Goal: Information Seeking & Learning: Learn about a topic

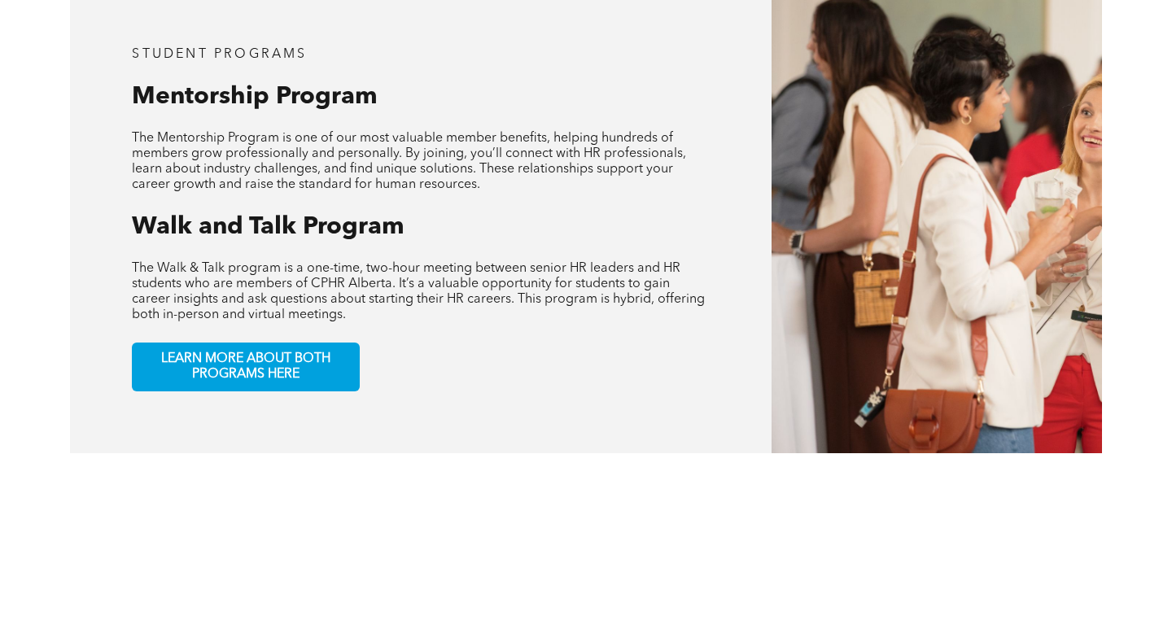
scroll to position [827, 0]
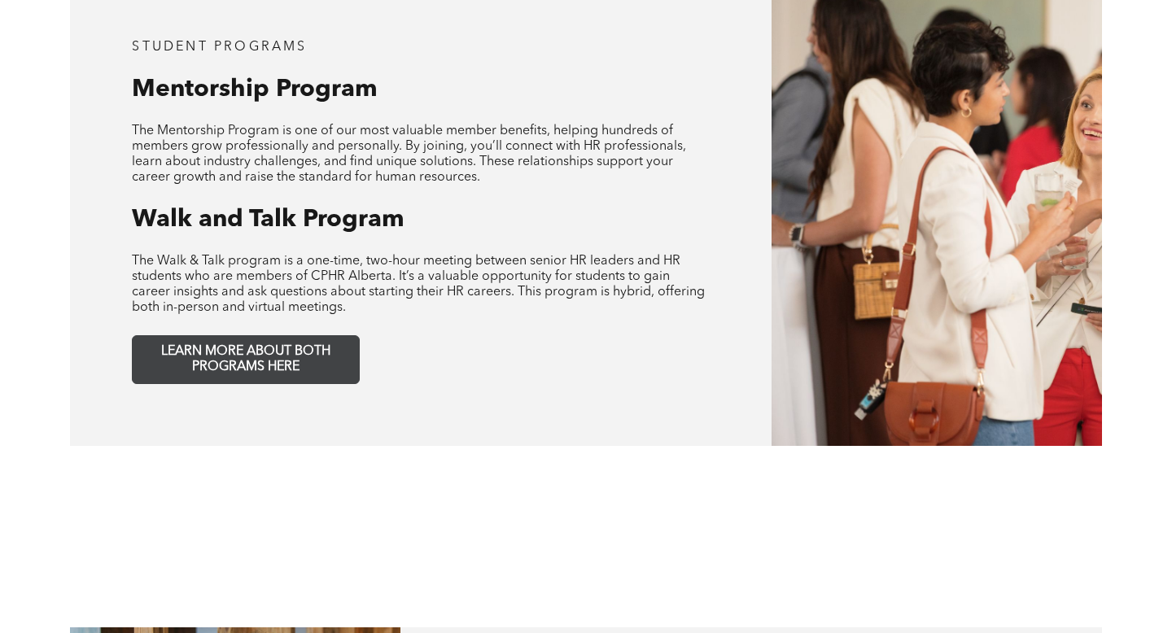
click at [301, 356] on span "LEARN MORE ABOUT BOTH PROGRAMS HERE" at bounding box center [245, 359] width 215 height 31
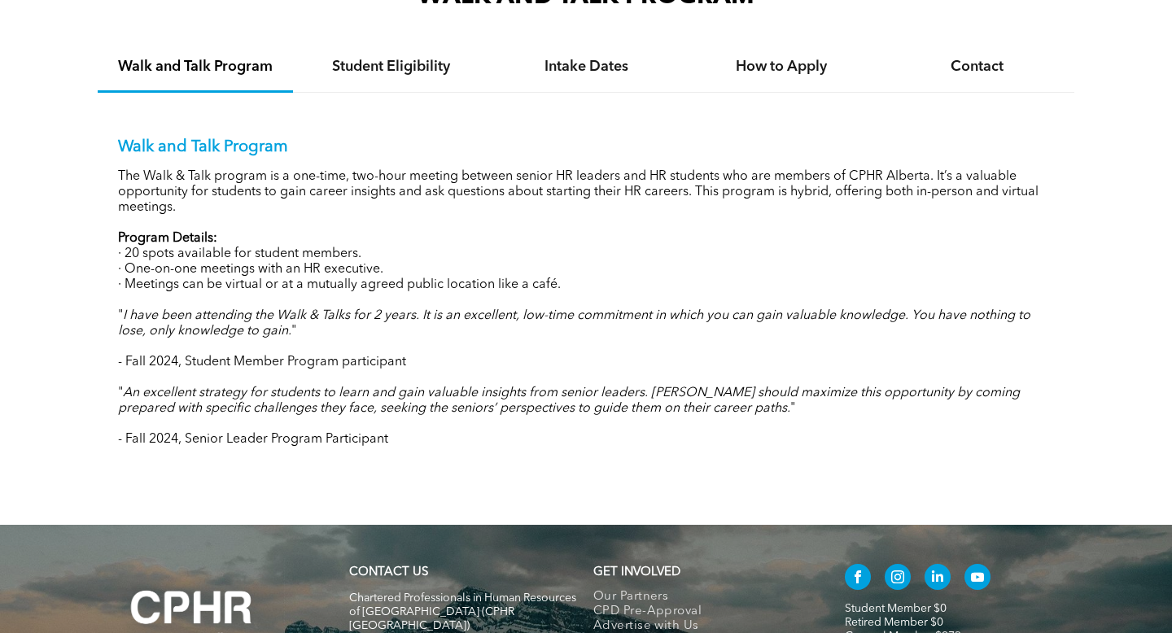
scroll to position [1635, 0]
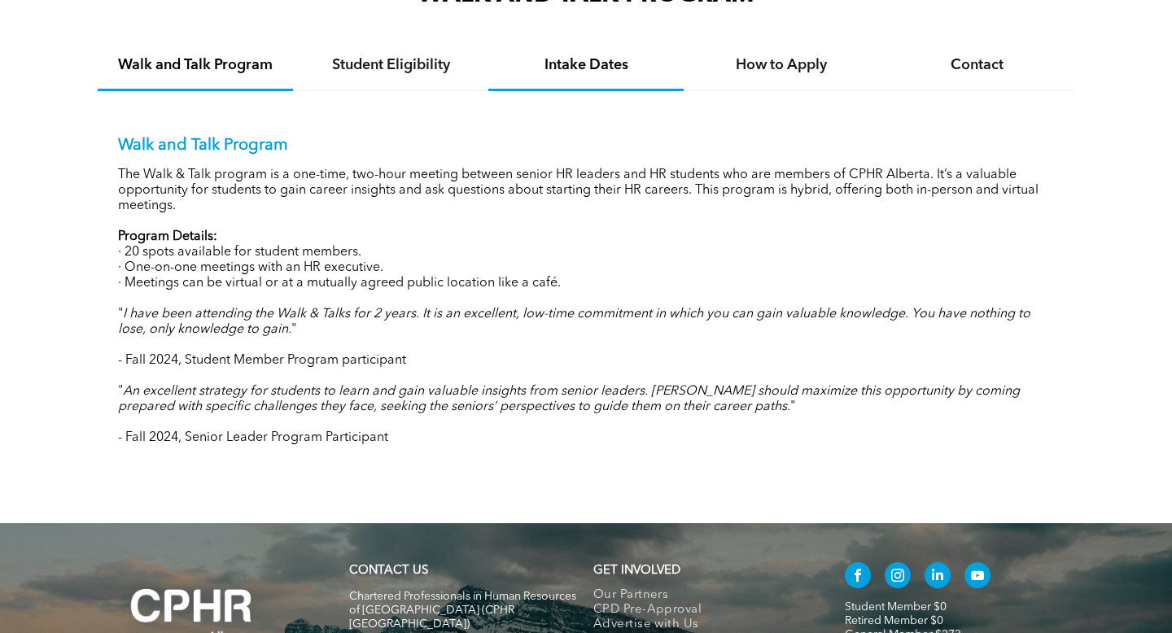
click at [589, 74] on div "Intake Dates" at bounding box center [585, 67] width 195 height 50
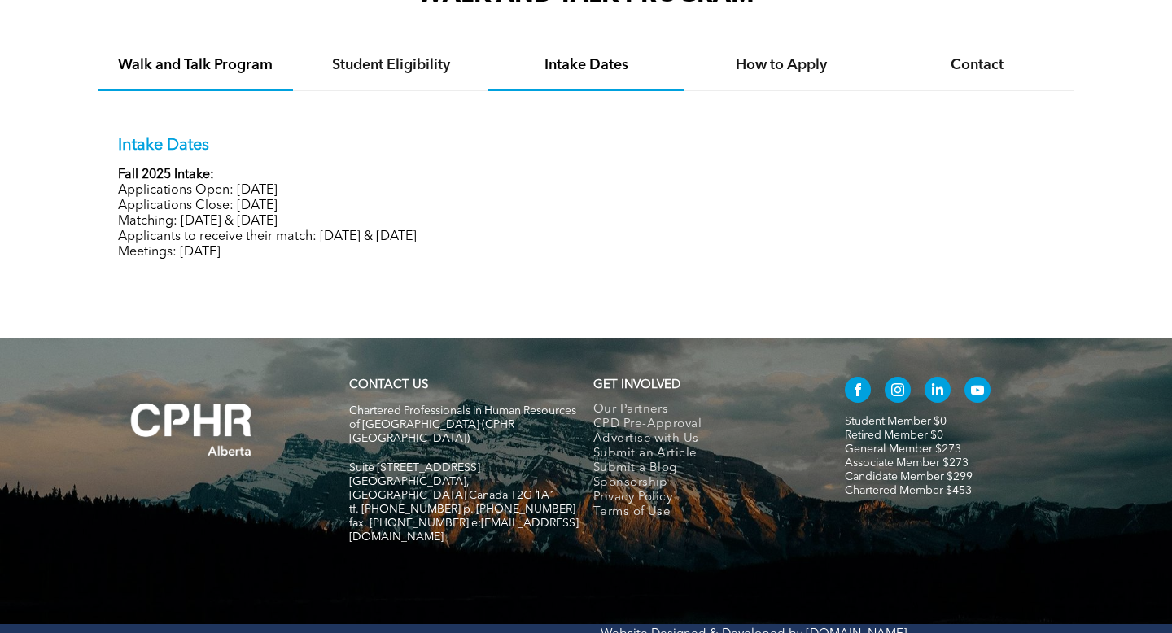
click at [223, 77] on div "Walk and Talk Program" at bounding box center [195, 67] width 195 height 50
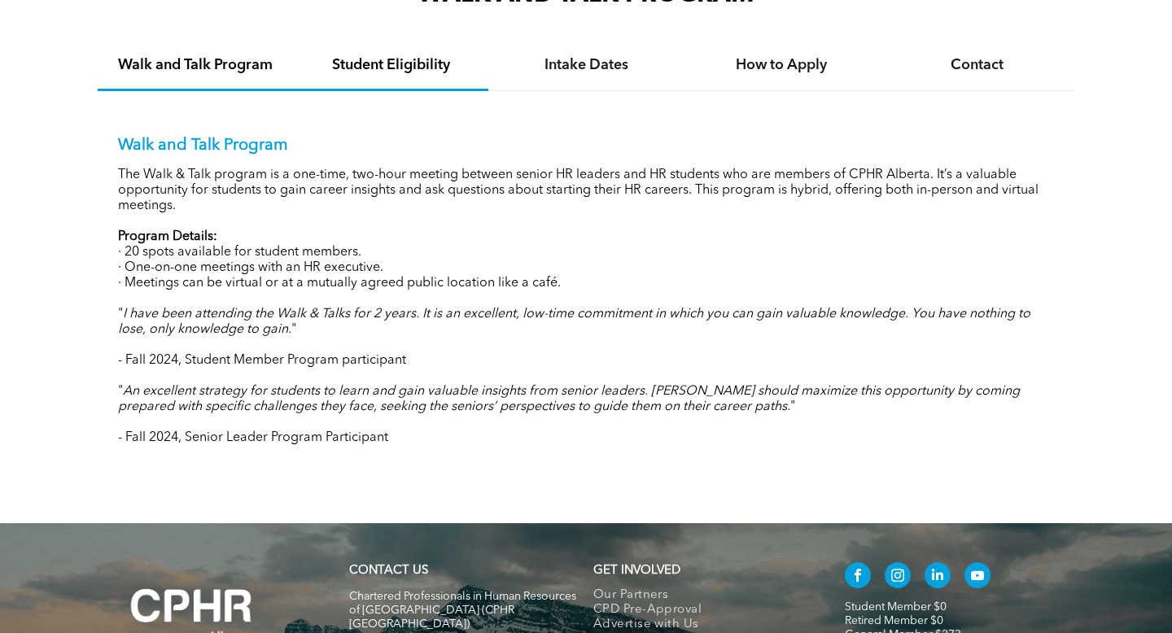
click at [404, 72] on div "Student Eligibility" at bounding box center [390, 67] width 195 height 50
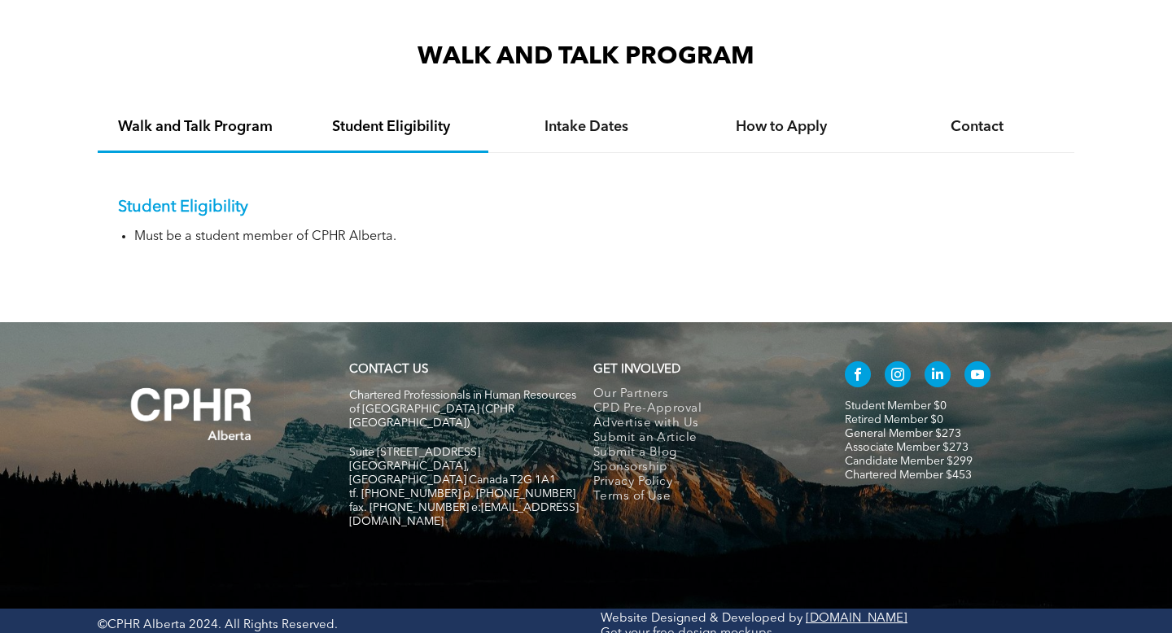
click at [242, 132] on h4 "Walk and Talk Program" at bounding box center [195, 127] width 166 height 18
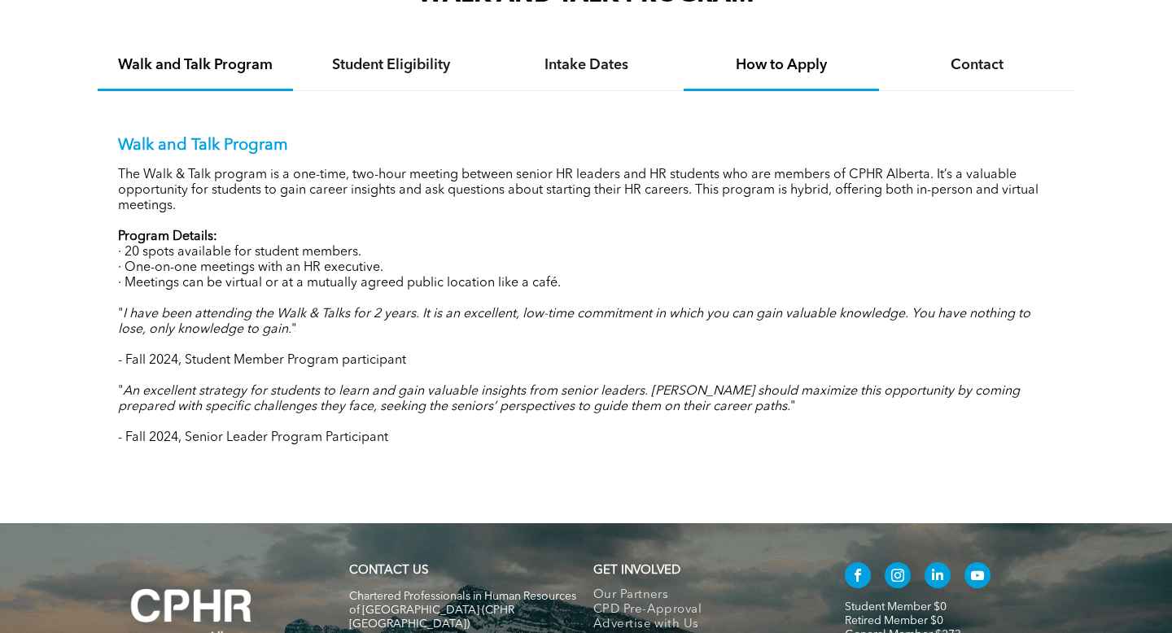
click at [779, 63] on h4 "How to Apply" at bounding box center [781, 65] width 166 height 18
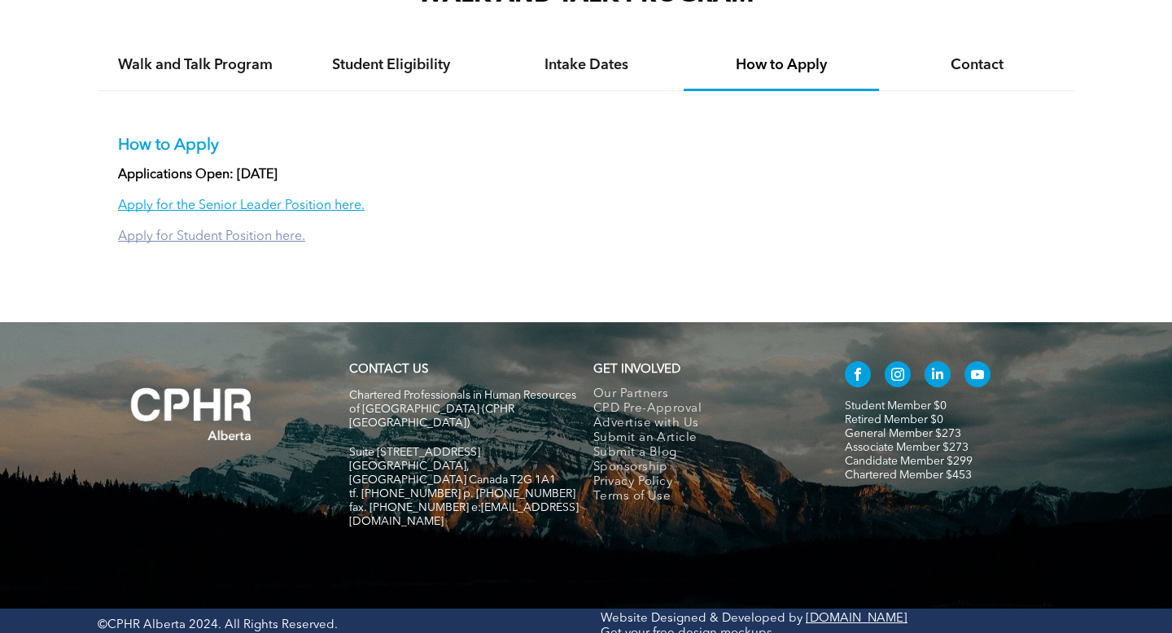
click at [274, 234] on link "Apply for Student Position here." at bounding box center [211, 236] width 187 height 13
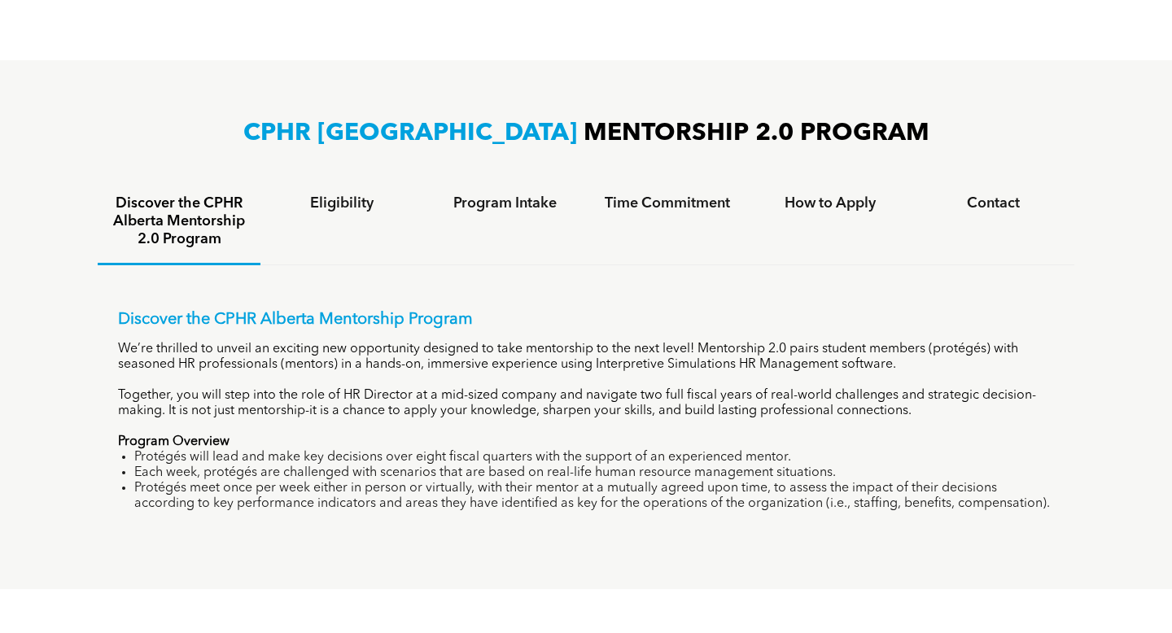
scroll to position [970, 0]
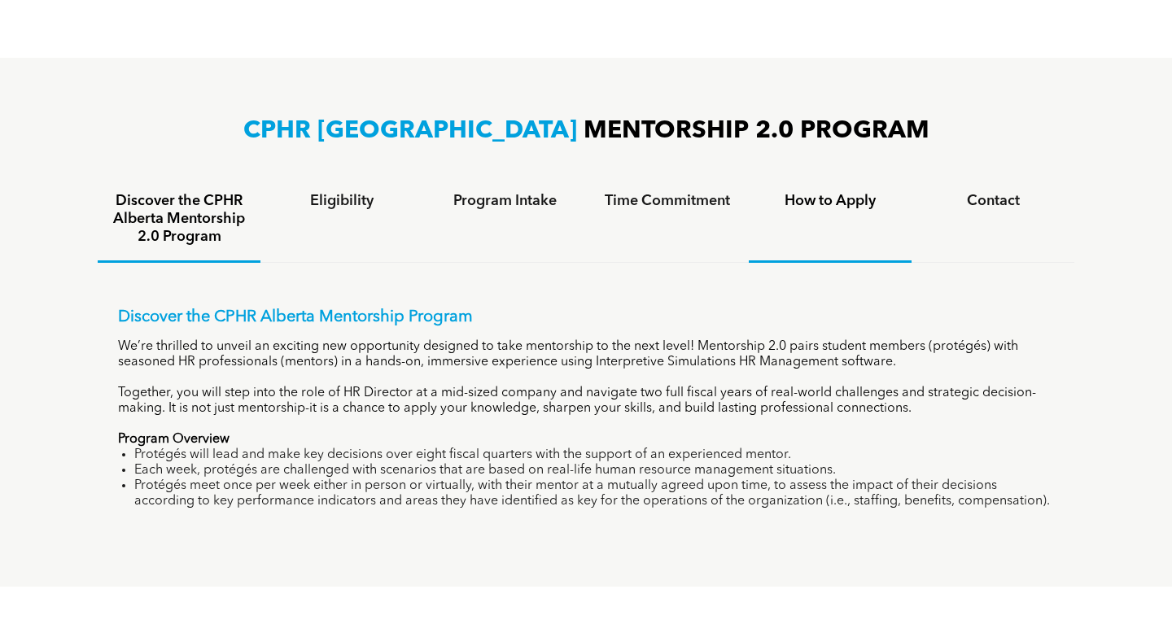
click at [809, 206] on h4 "How to Apply" at bounding box center [831, 201] width 134 height 18
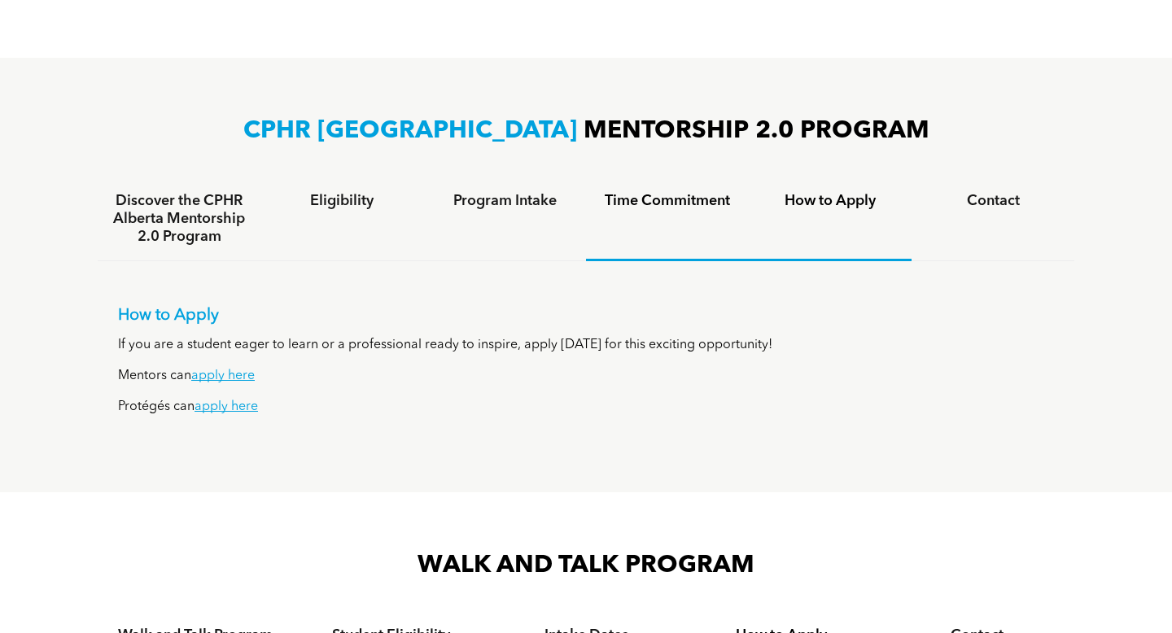
click at [667, 212] on div "Time Commitment" at bounding box center [667, 219] width 163 height 84
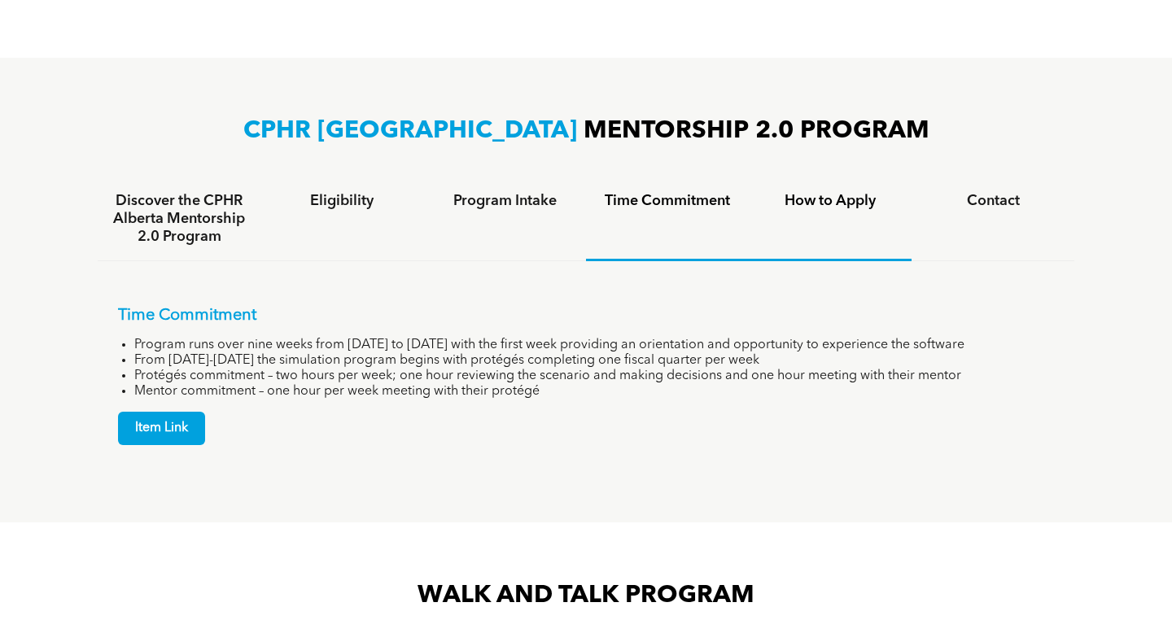
click at [781, 209] on div "How to Apply" at bounding box center [830, 219] width 163 height 84
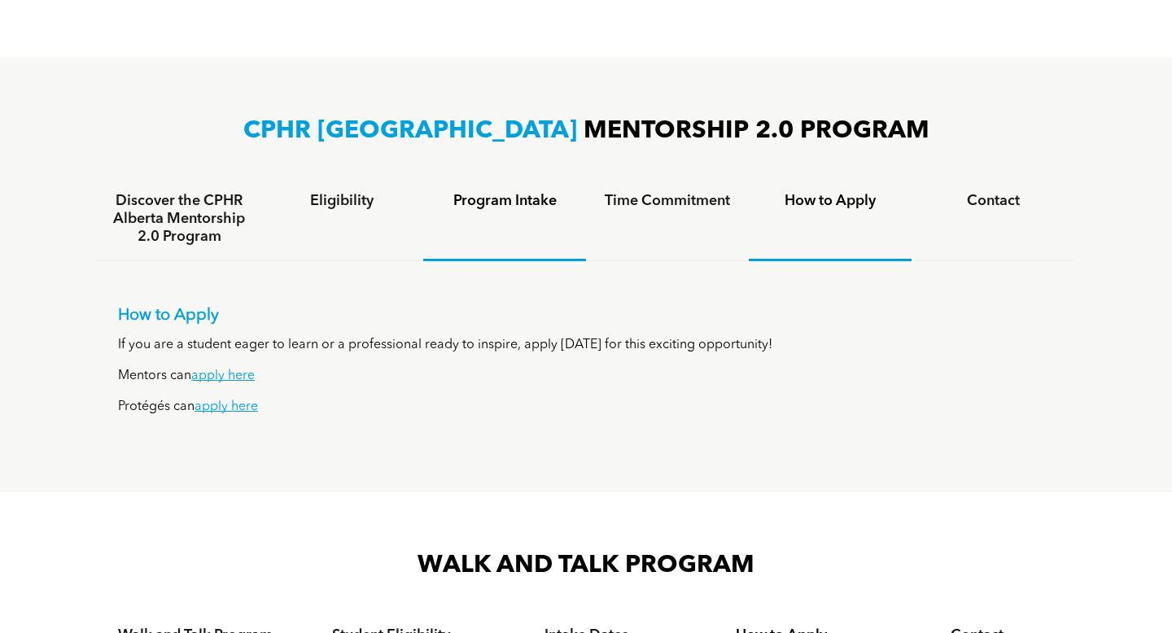
click at [465, 186] on div "Program Intake" at bounding box center [504, 219] width 163 height 84
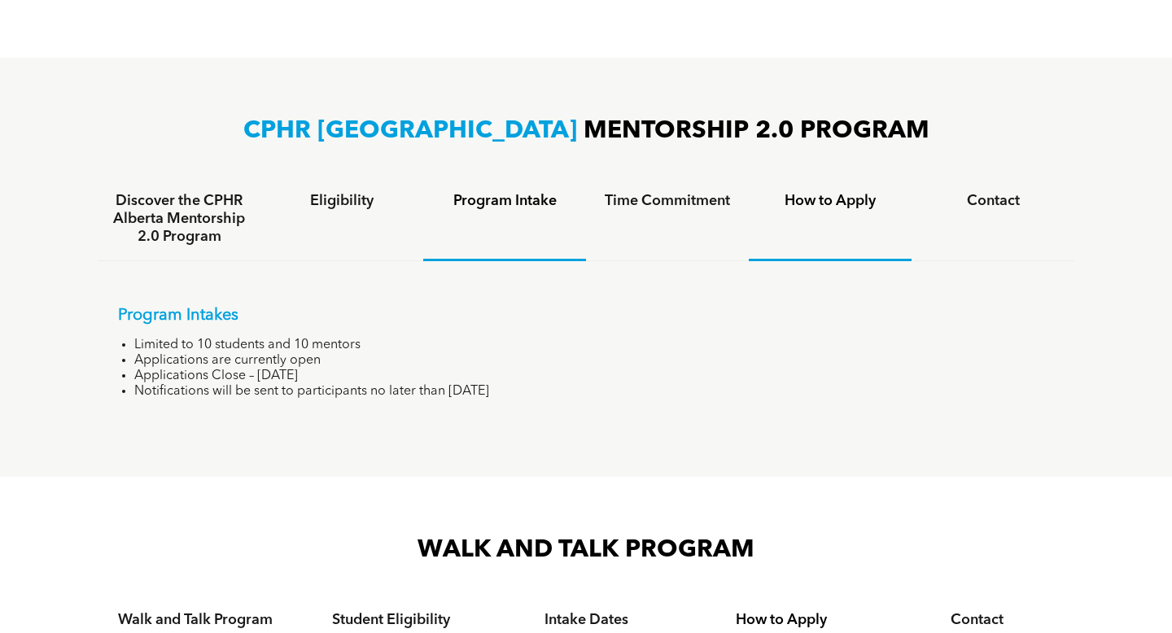
click at [821, 205] on h4 "How to Apply" at bounding box center [831, 201] width 134 height 18
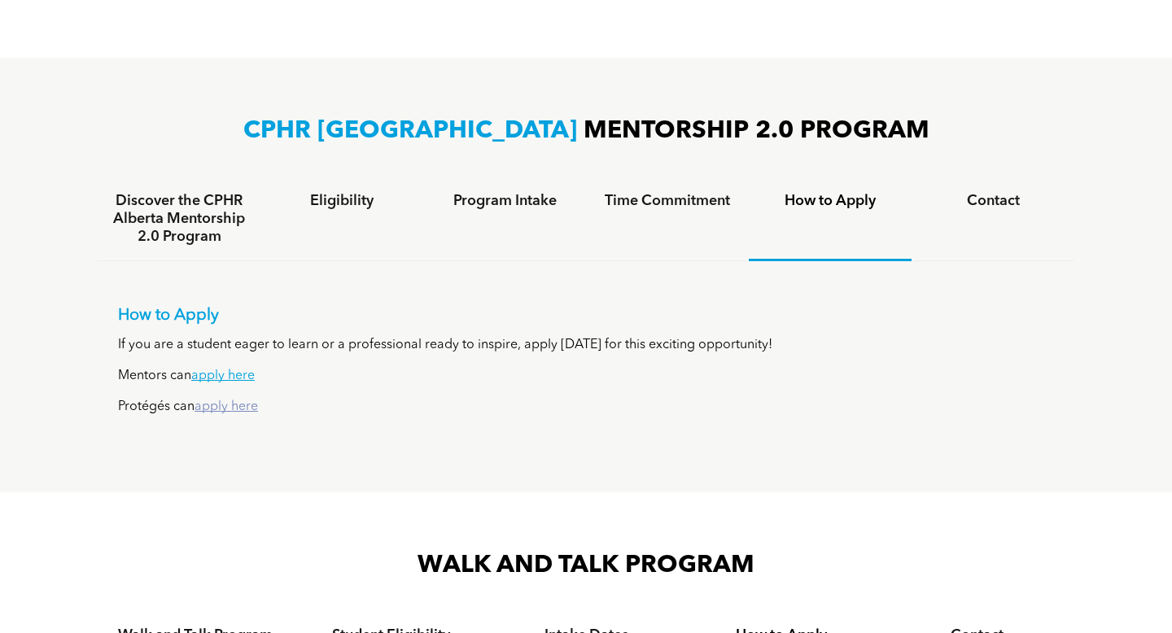
click at [212, 407] on link "apply here" at bounding box center [226, 407] width 63 height 13
click at [216, 408] on link "apply here" at bounding box center [226, 407] width 63 height 13
click at [230, 403] on link "apply here" at bounding box center [226, 407] width 63 height 13
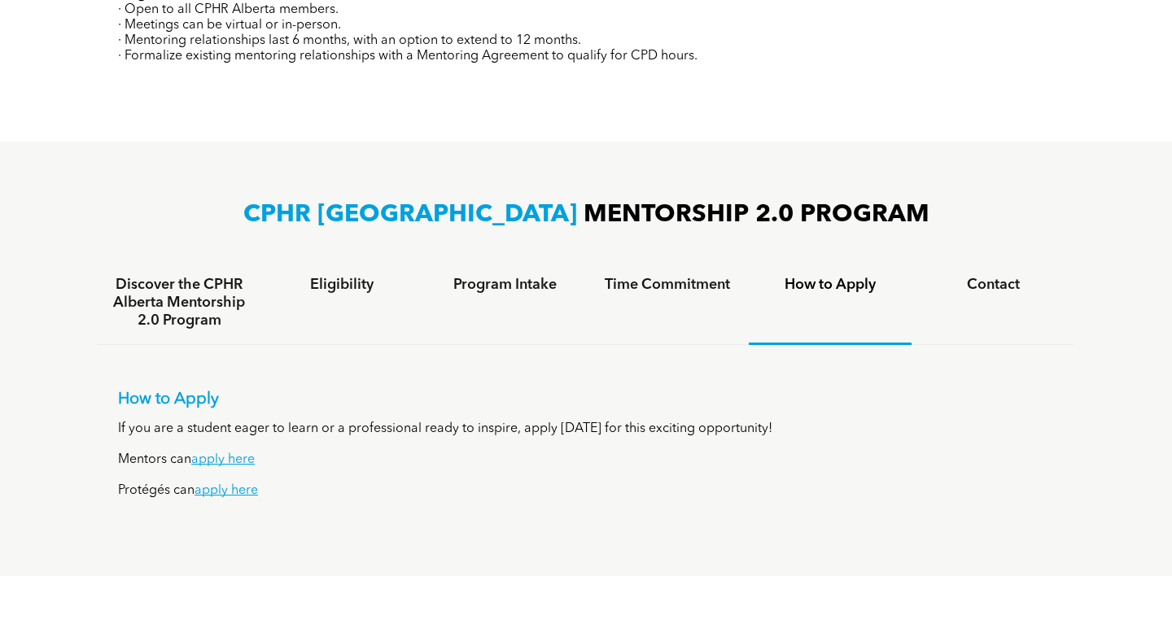
scroll to position [878, 0]
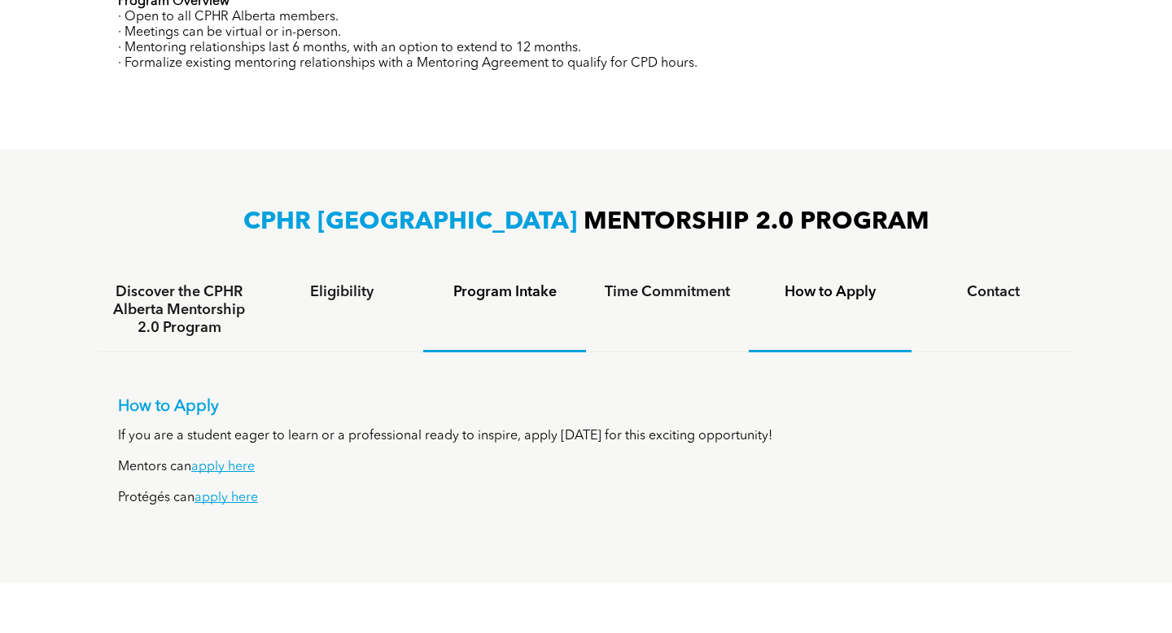
click at [499, 304] on div "Program Intake" at bounding box center [504, 311] width 163 height 84
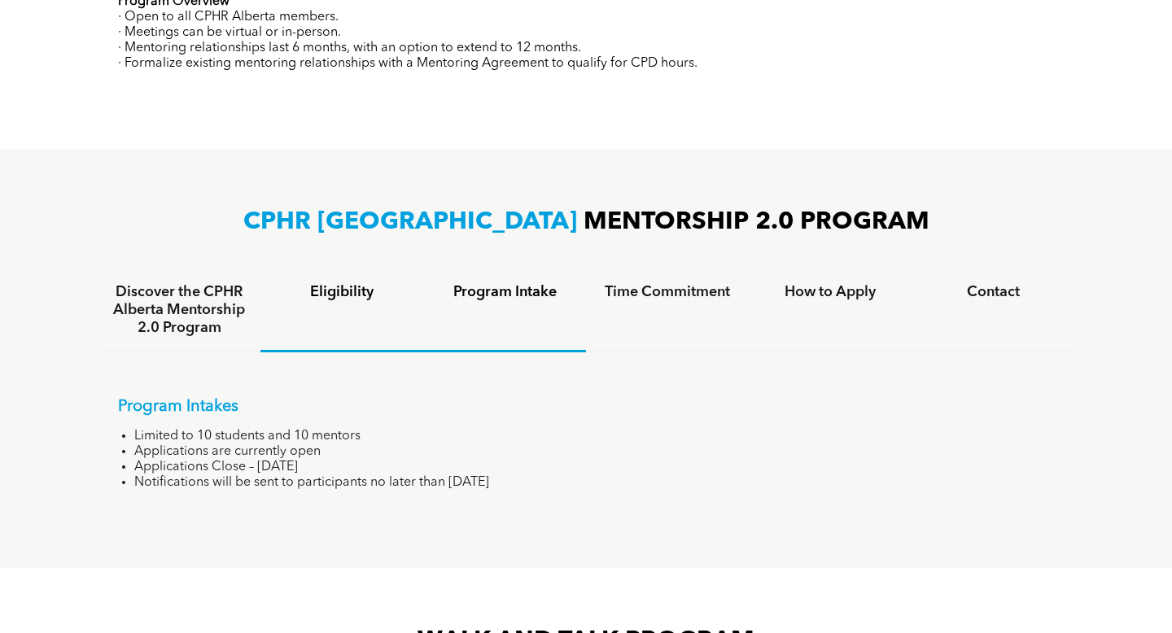
click at [363, 289] on h4 "Eligibility" at bounding box center [342, 292] width 134 height 18
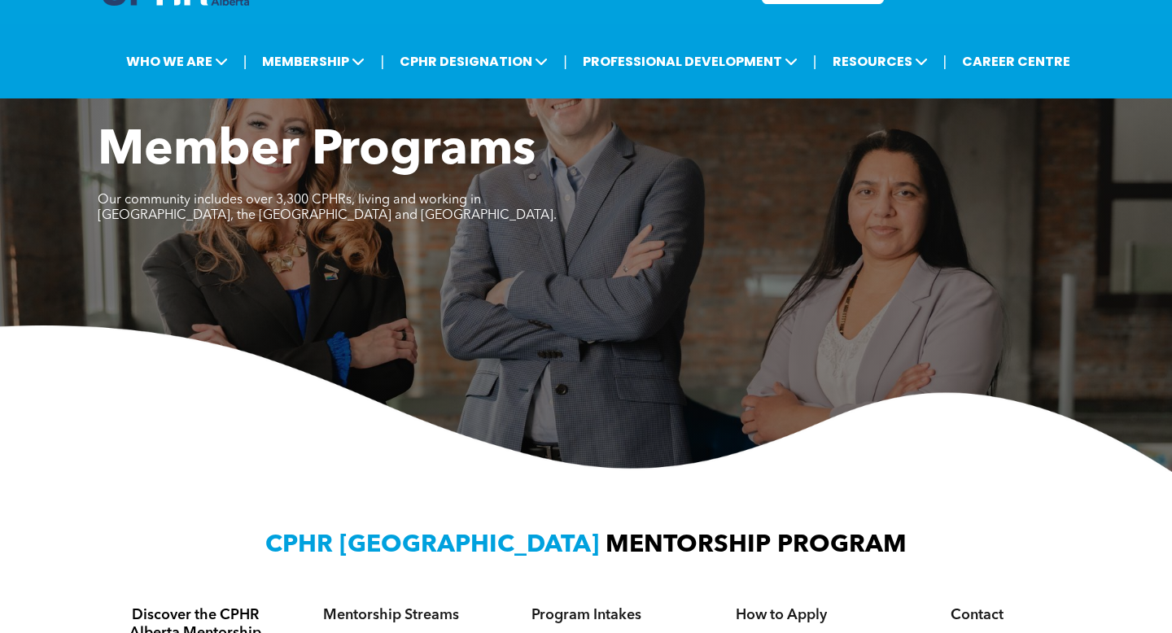
scroll to position [0, 0]
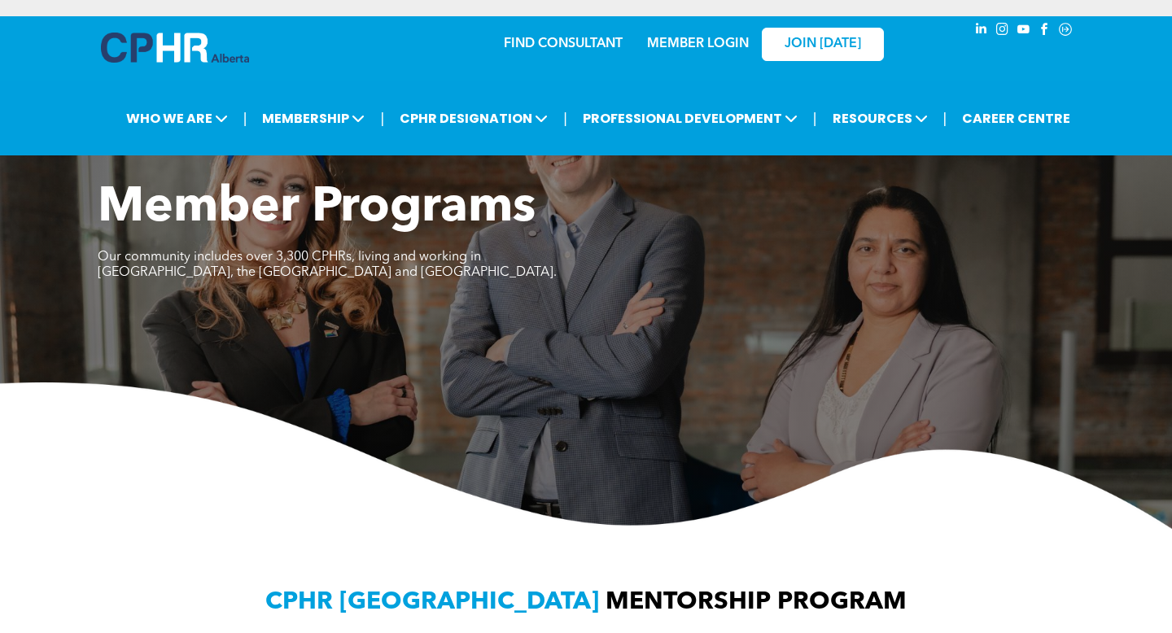
click at [707, 41] on link "MEMBER LOGIN" at bounding box center [698, 43] width 102 height 13
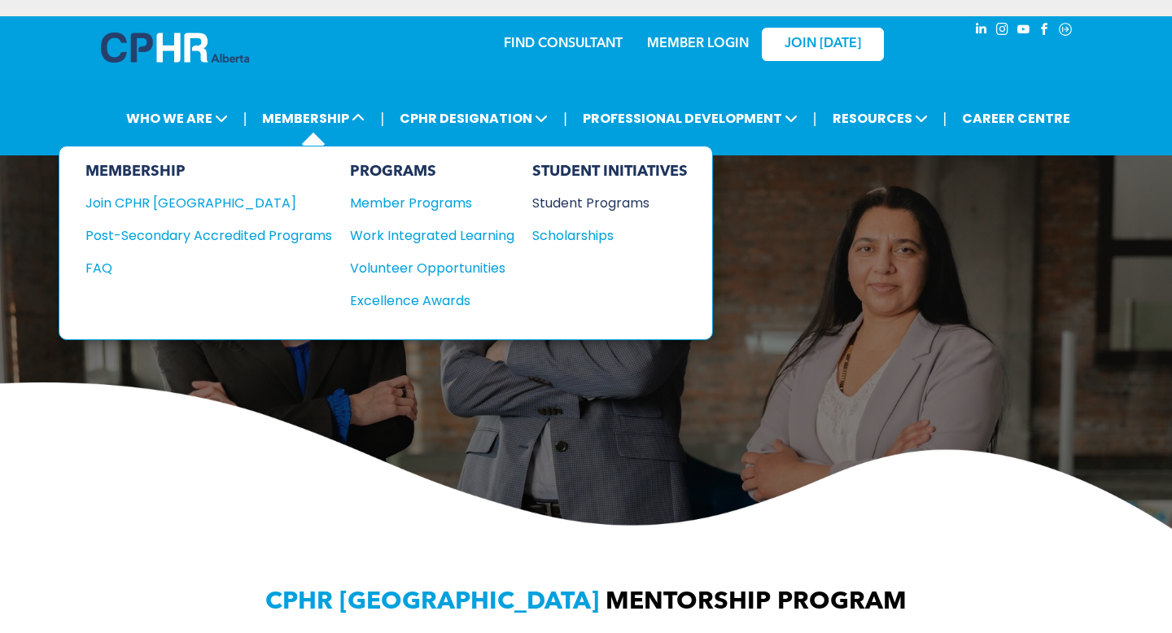
click at [559, 204] on div "Student Programs" at bounding box center [602, 203] width 140 height 20
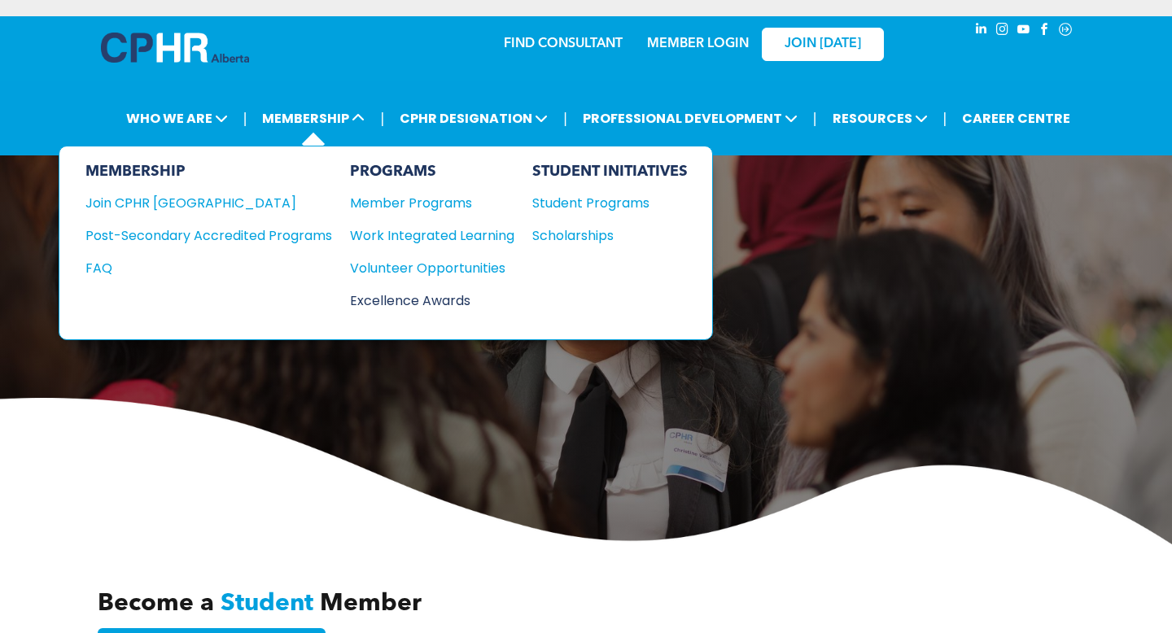
click at [389, 298] on div "Excellence Awards" at bounding box center [424, 301] width 148 height 20
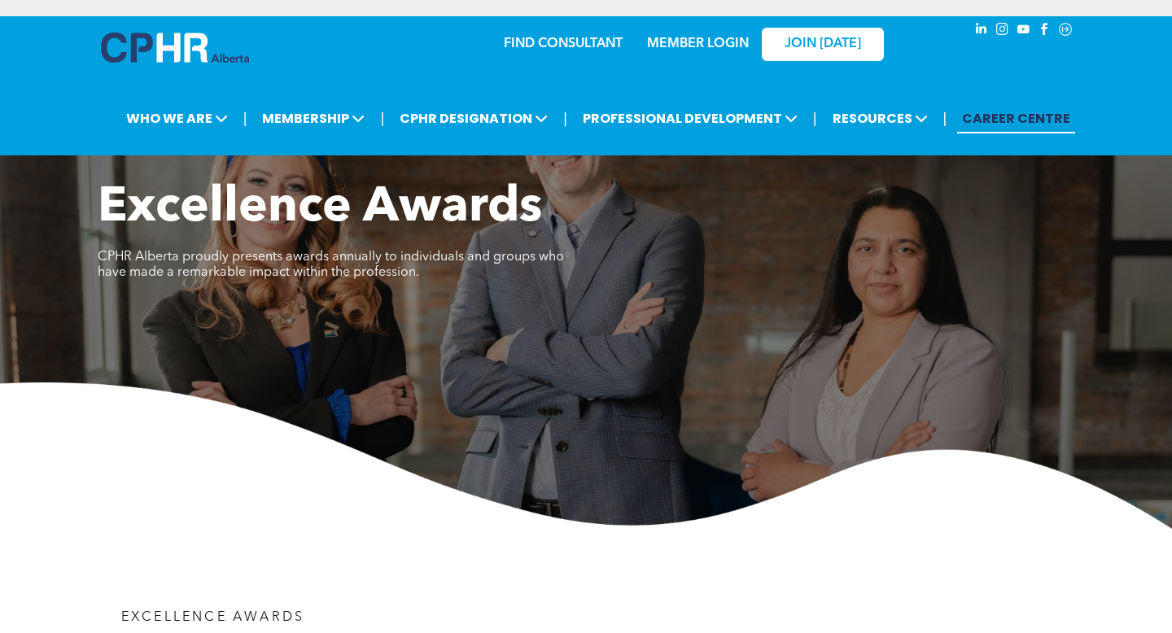
click at [1012, 119] on link "CAREER CENTRE" at bounding box center [1016, 118] width 118 height 30
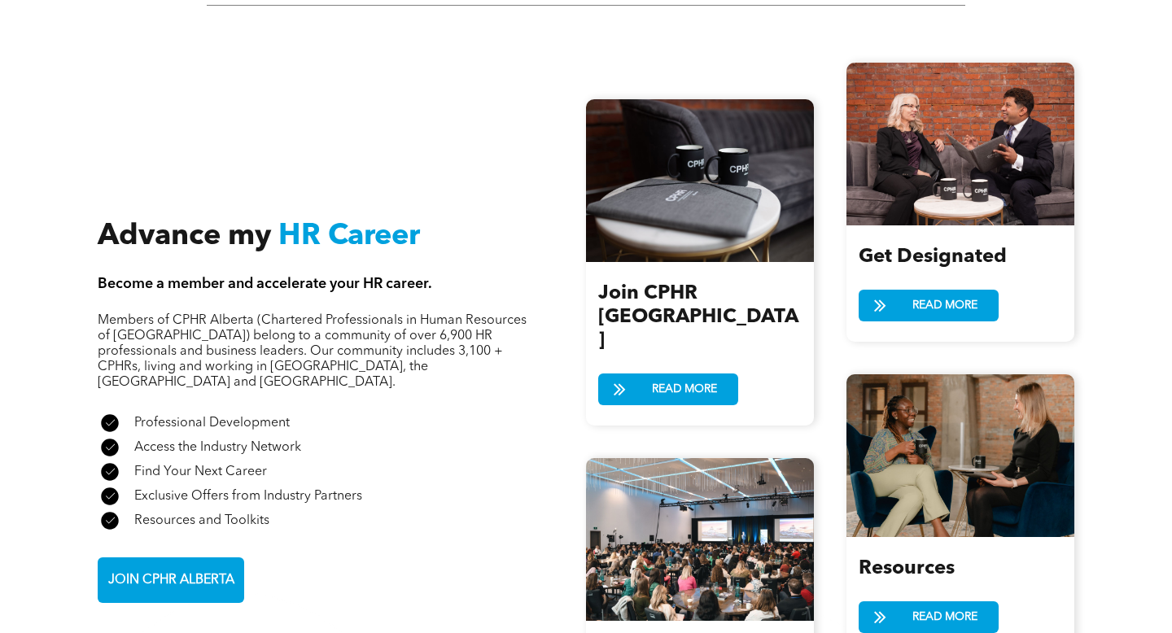
scroll to position [1691, 0]
